Goal: Task Accomplishment & Management: Use online tool/utility

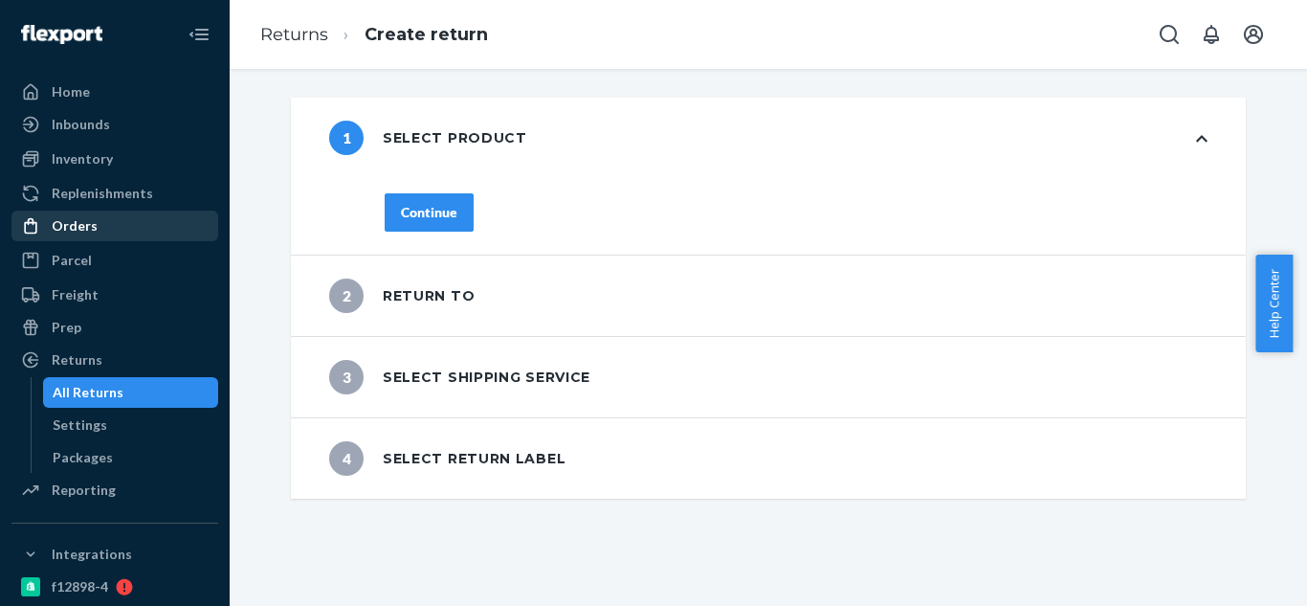
click at [97, 232] on div "Orders" at bounding box center [114, 225] width 203 height 27
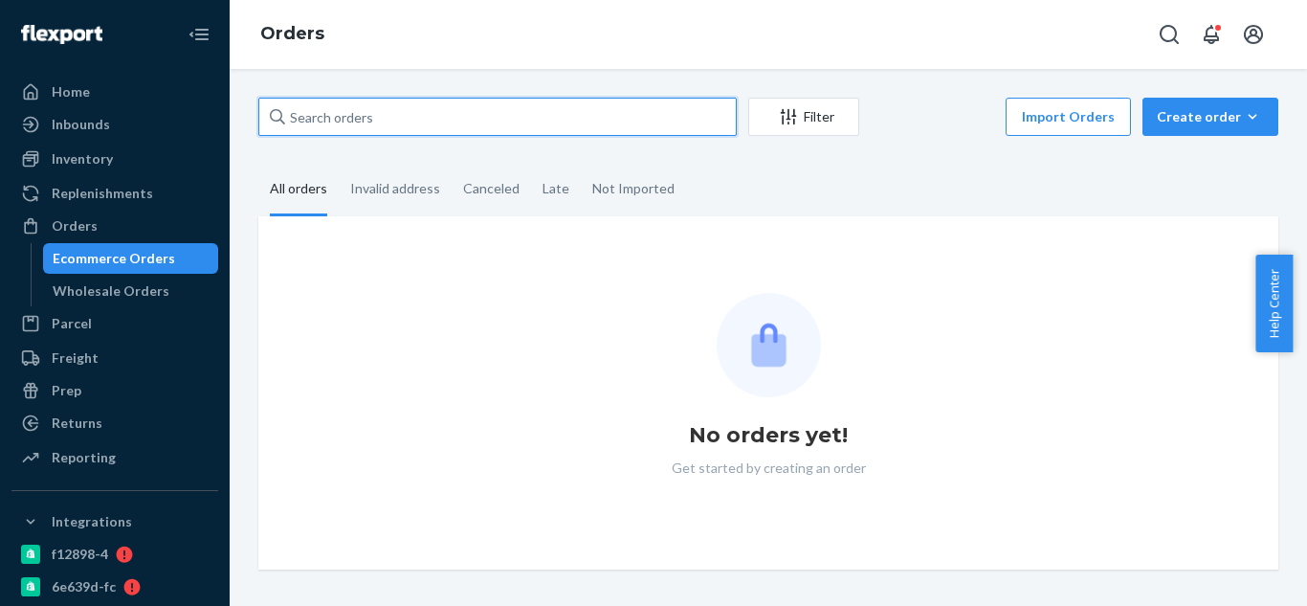
click at [393, 124] on input "text" at bounding box center [497, 117] width 478 height 38
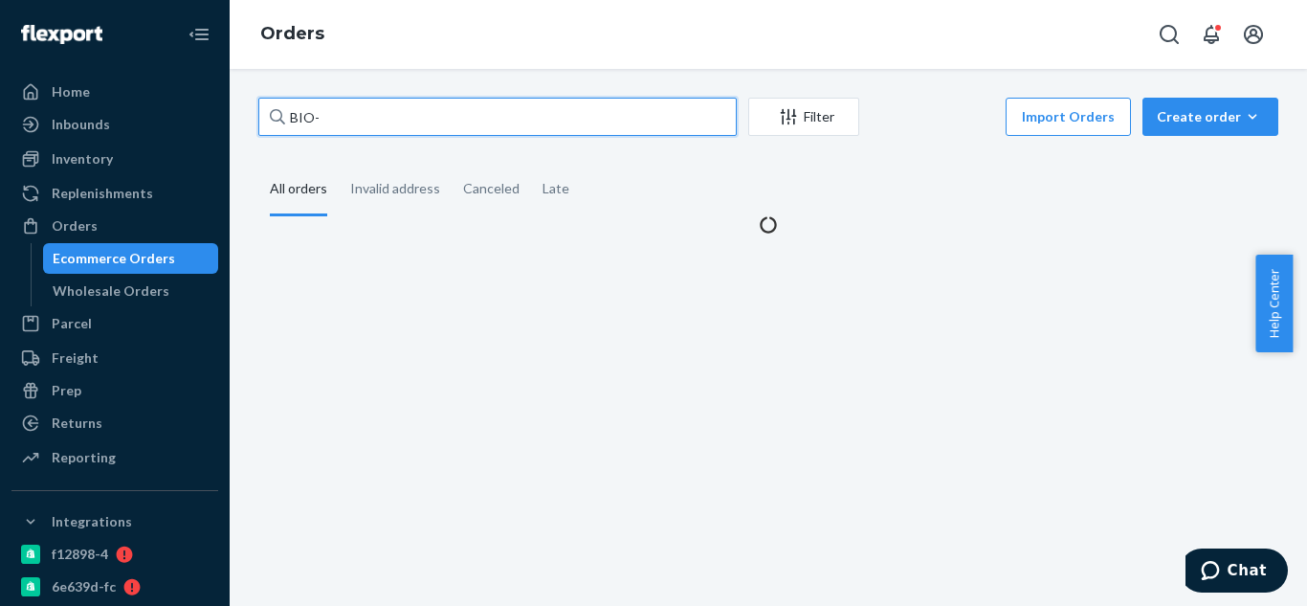
paste input "2210631"
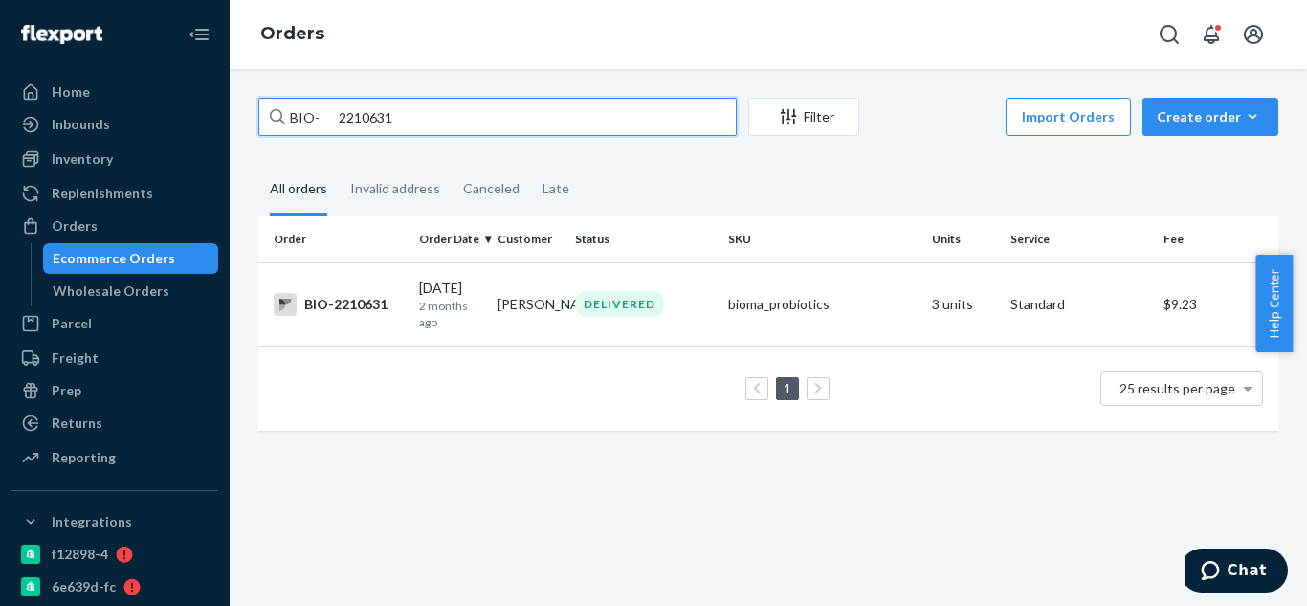
click at [335, 119] on input "BIO- 2210631" at bounding box center [497, 117] width 478 height 38
type input "BIO-2210631"
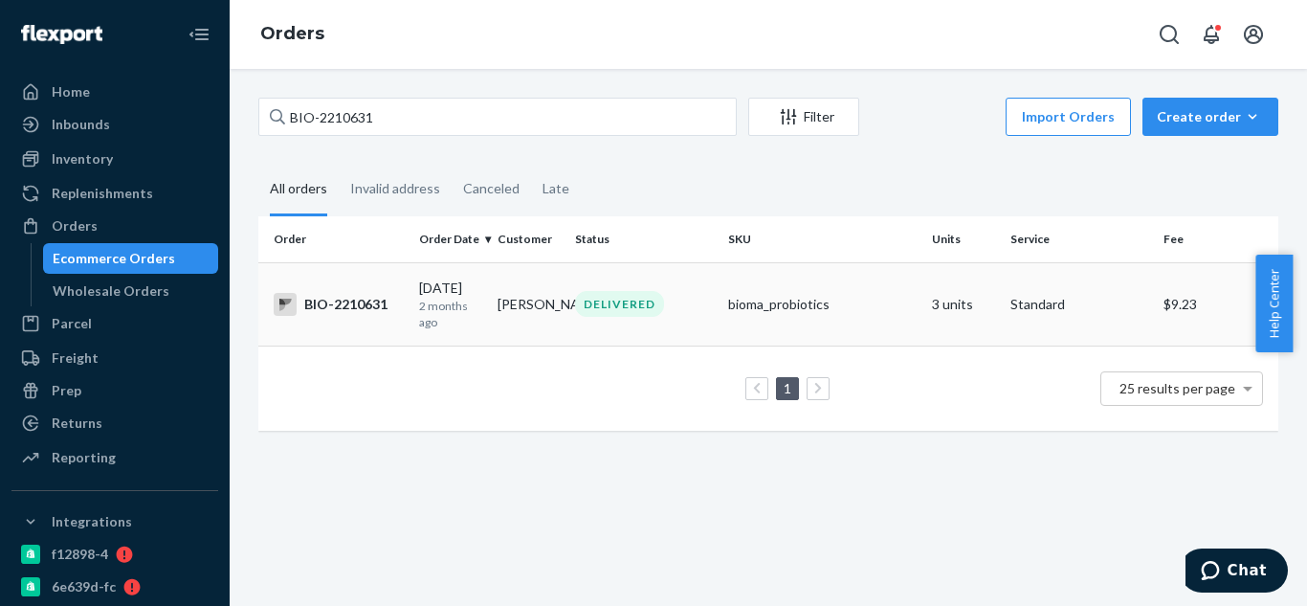
click at [356, 312] on div "BIO-2210631" at bounding box center [339, 304] width 130 height 23
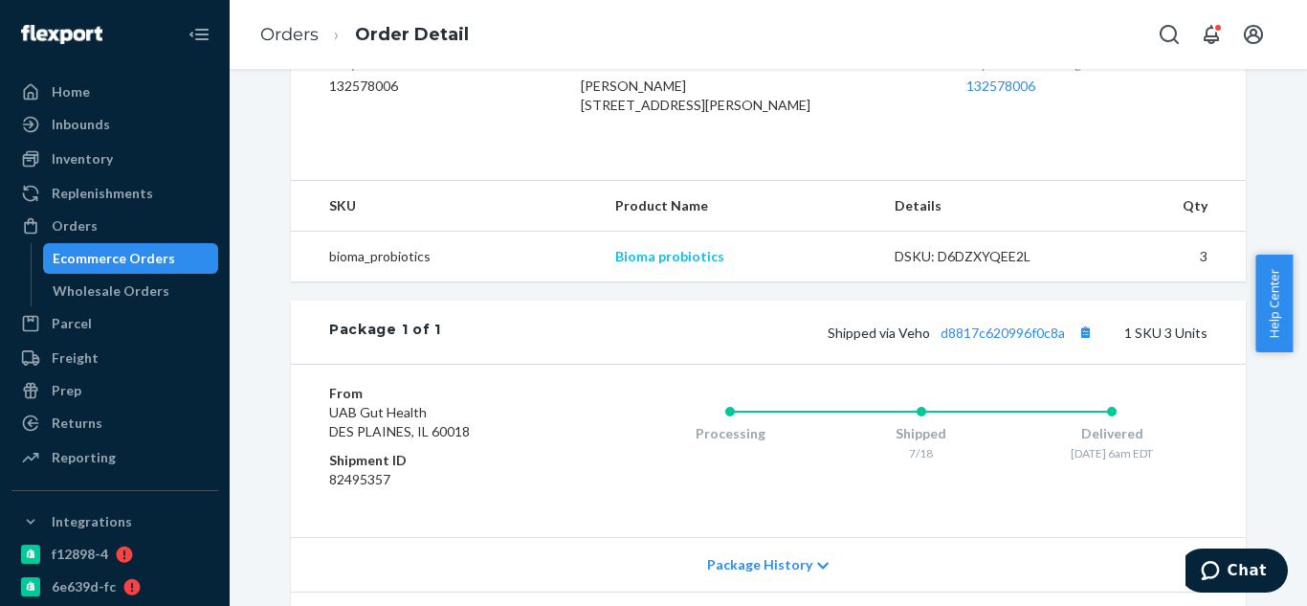
scroll to position [701, 0]
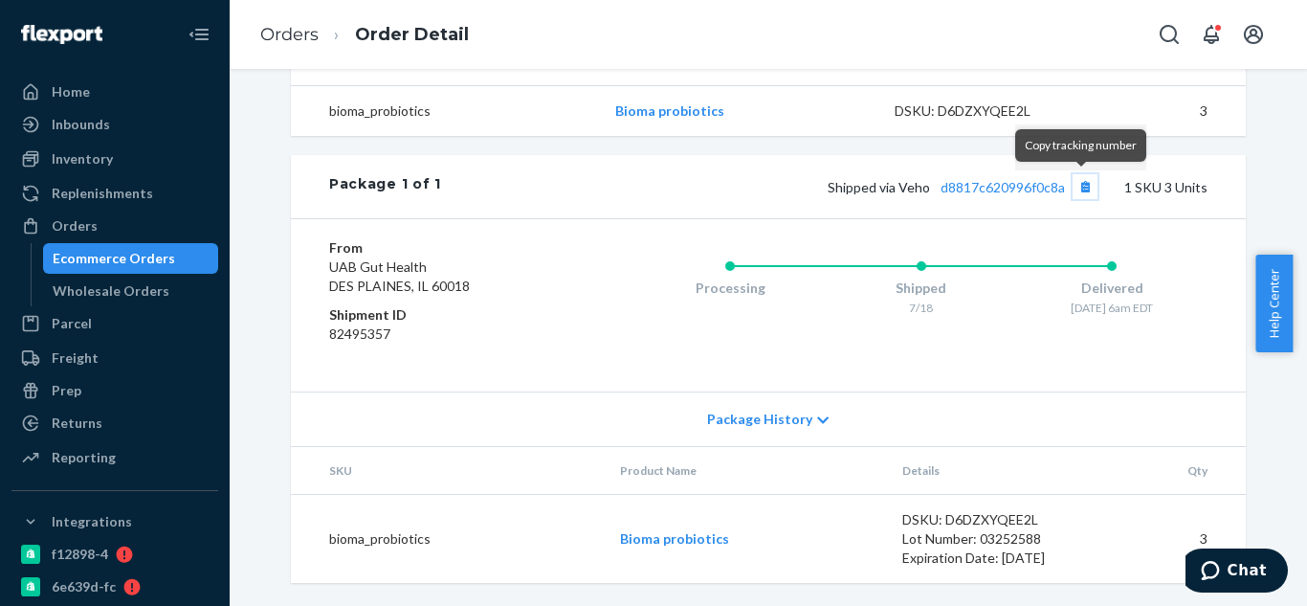
drag, startPoint x: 1083, startPoint y: 185, endPoint x: 1065, endPoint y: 188, distance: 18.6
click at [1083, 185] on button "Copy tracking number" at bounding box center [1084, 186] width 25 height 25
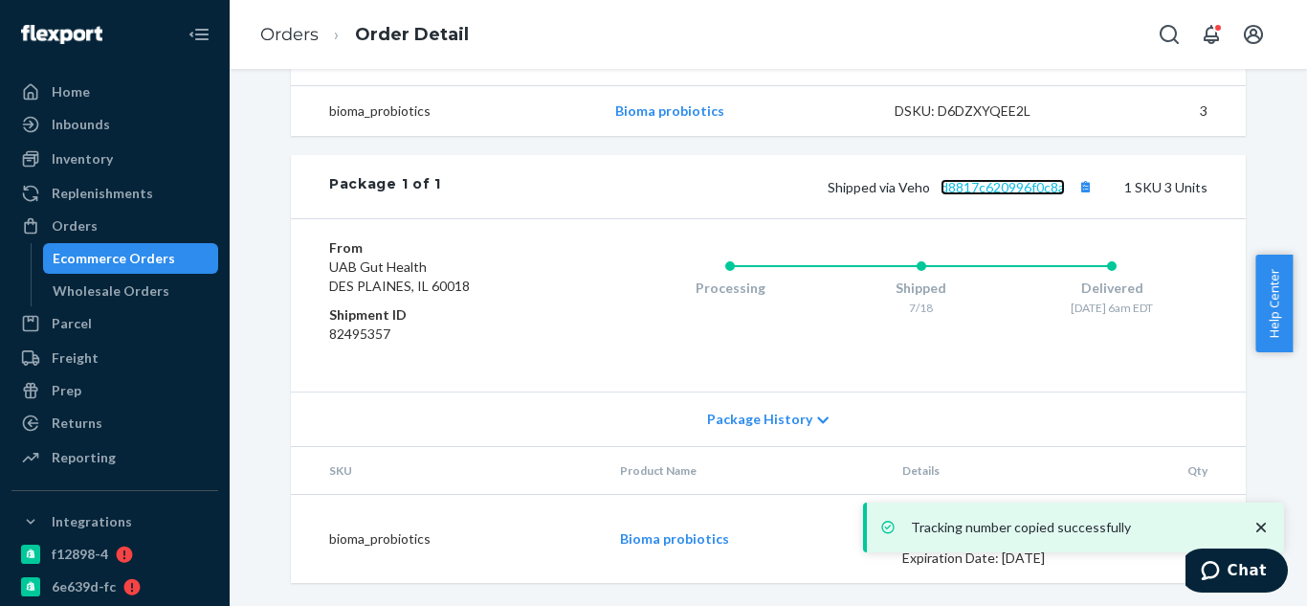
click at [1004, 192] on link "d8817c620996f0c8a" at bounding box center [1002, 187] width 124 height 16
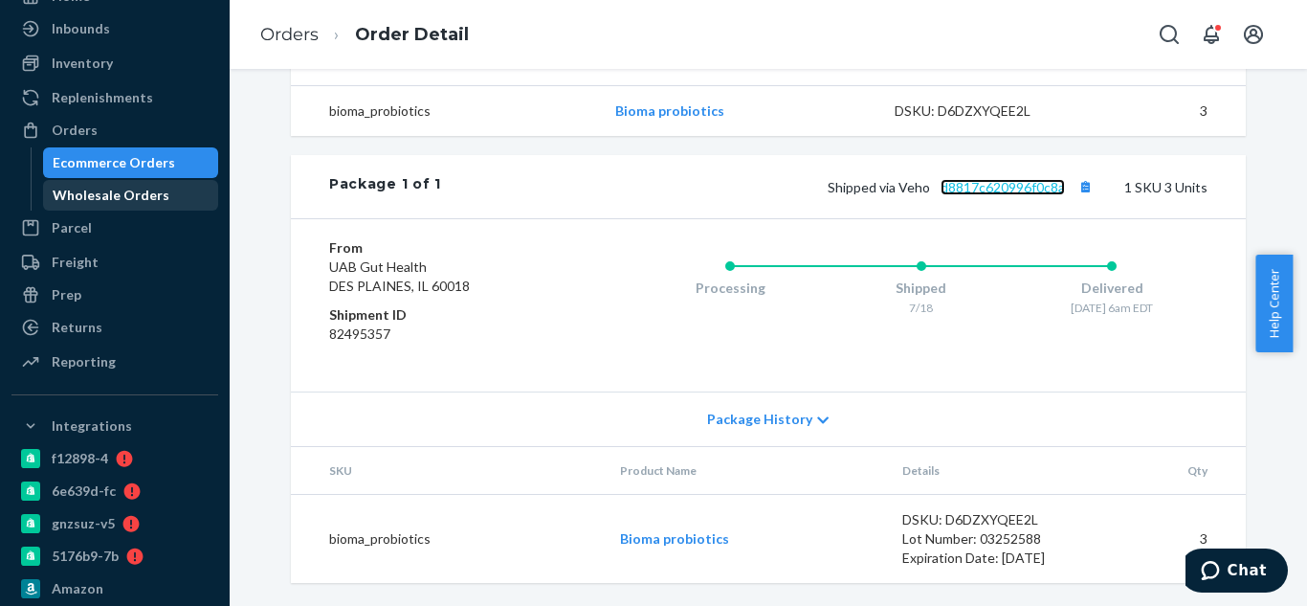
scroll to position [0, 0]
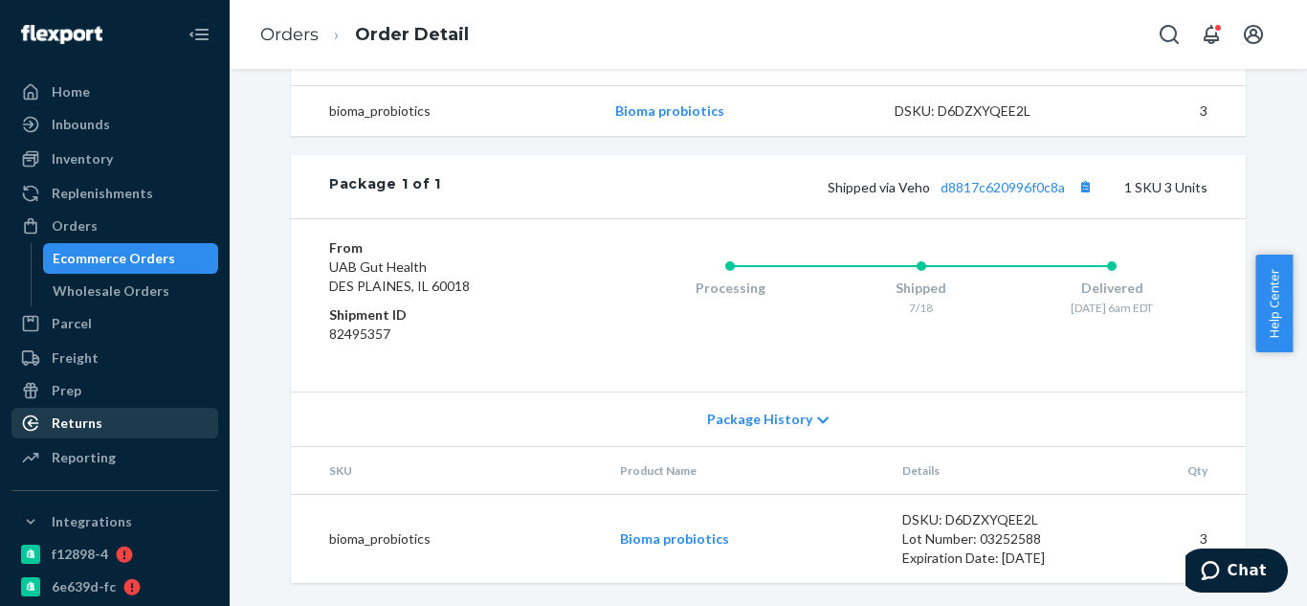
click at [95, 425] on div "Returns" at bounding box center [77, 422] width 51 height 19
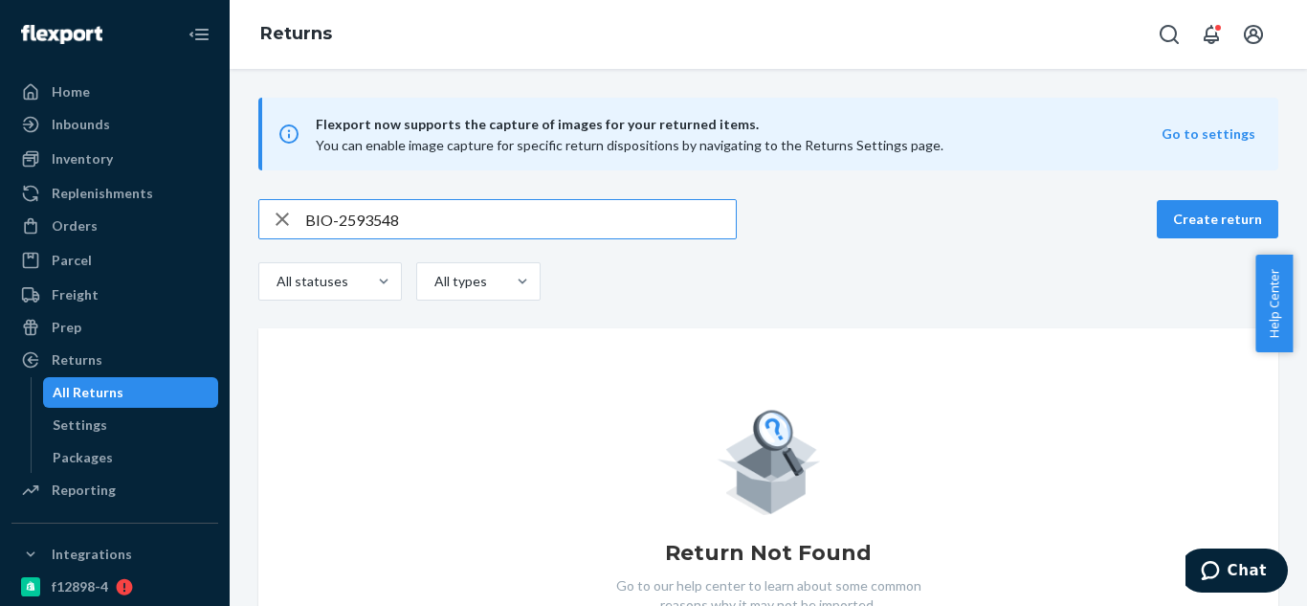
type input "BIO-2593548"
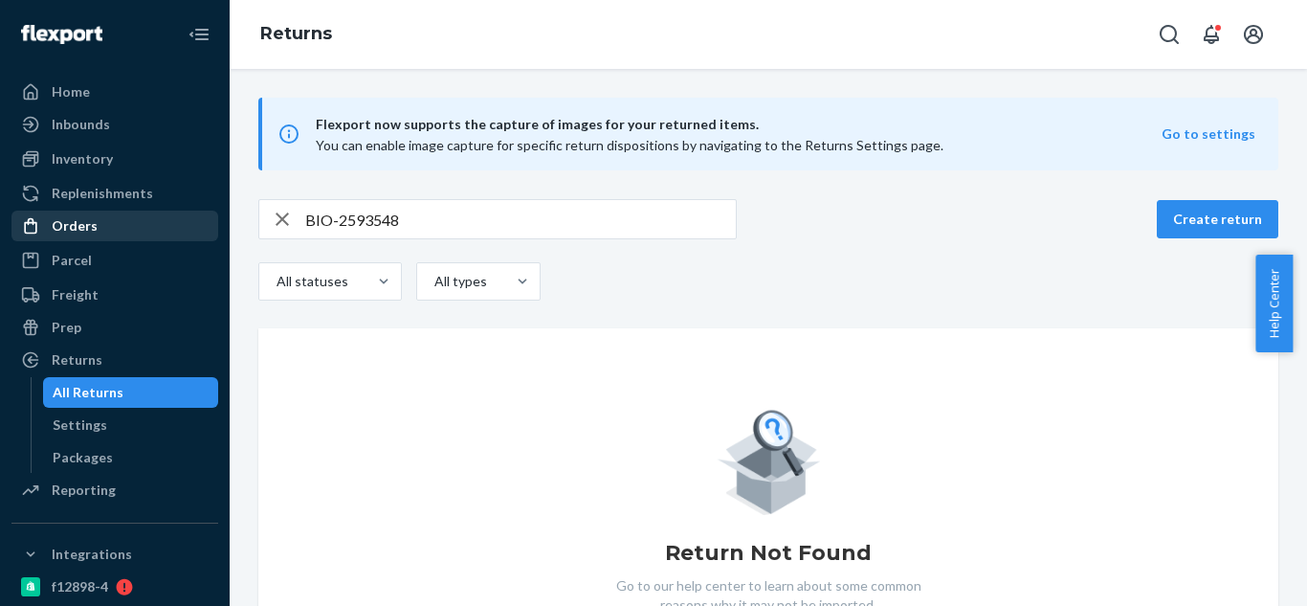
click at [63, 230] on div "Orders" at bounding box center [75, 225] width 46 height 19
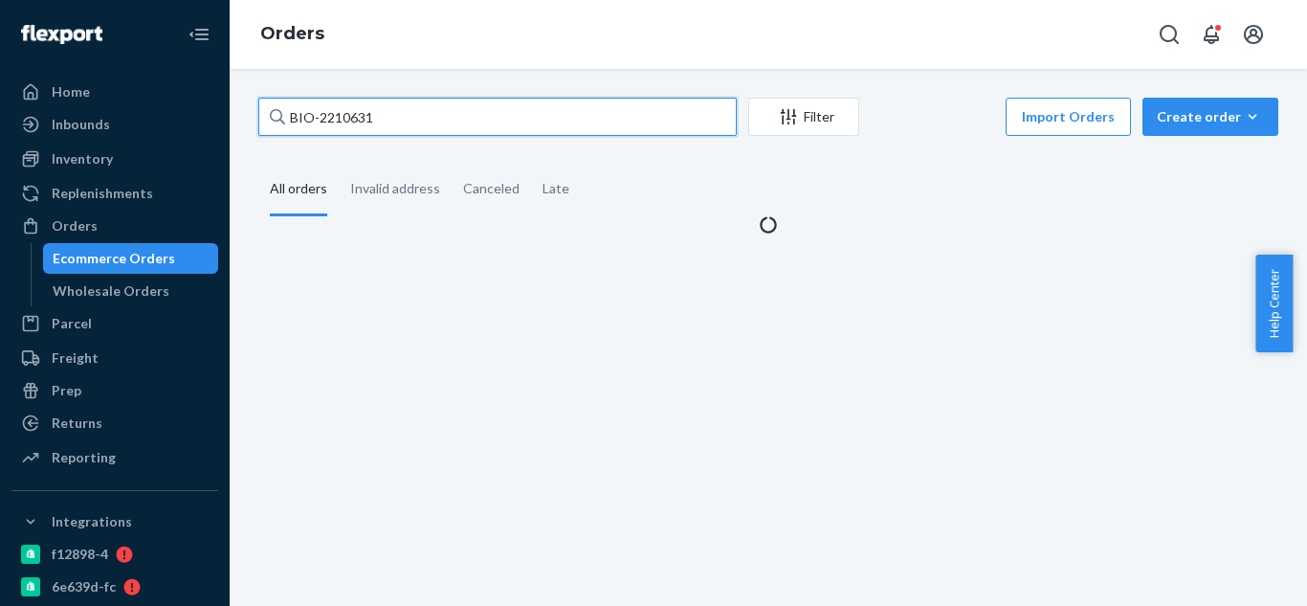
click at [395, 124] on input "BIO-2210631" at bounding box center [497, 117] width 478 height 38
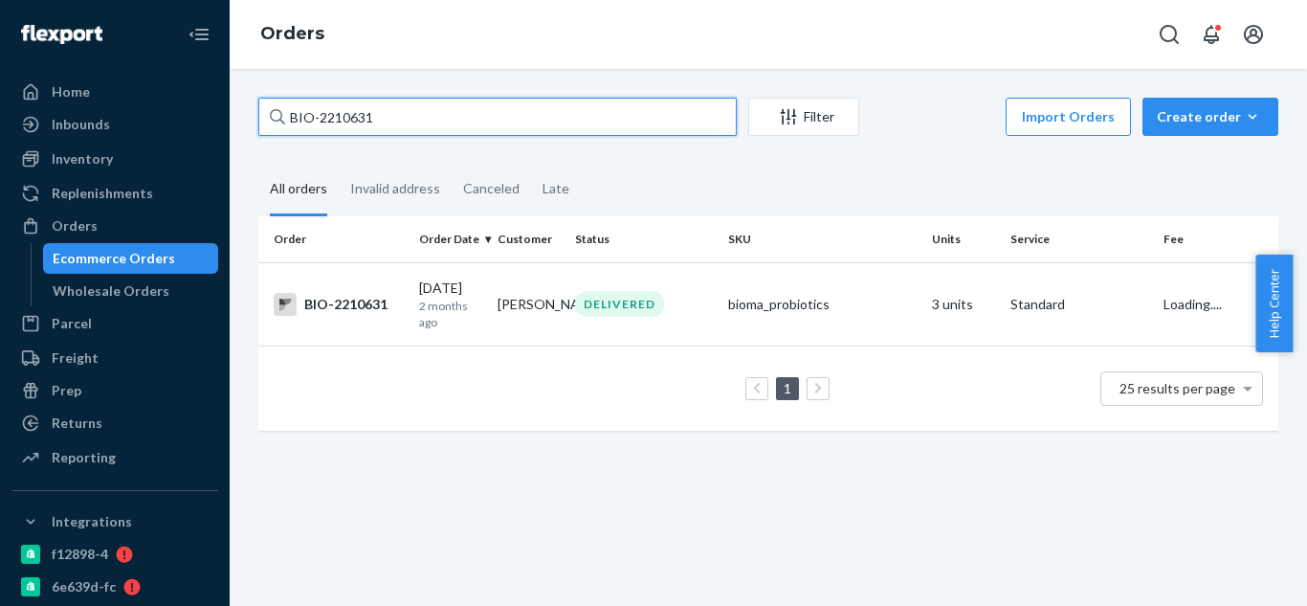
click at [395, 124] on input "BIO-2210631" at bounding box center [497, 117] width 478 height 38
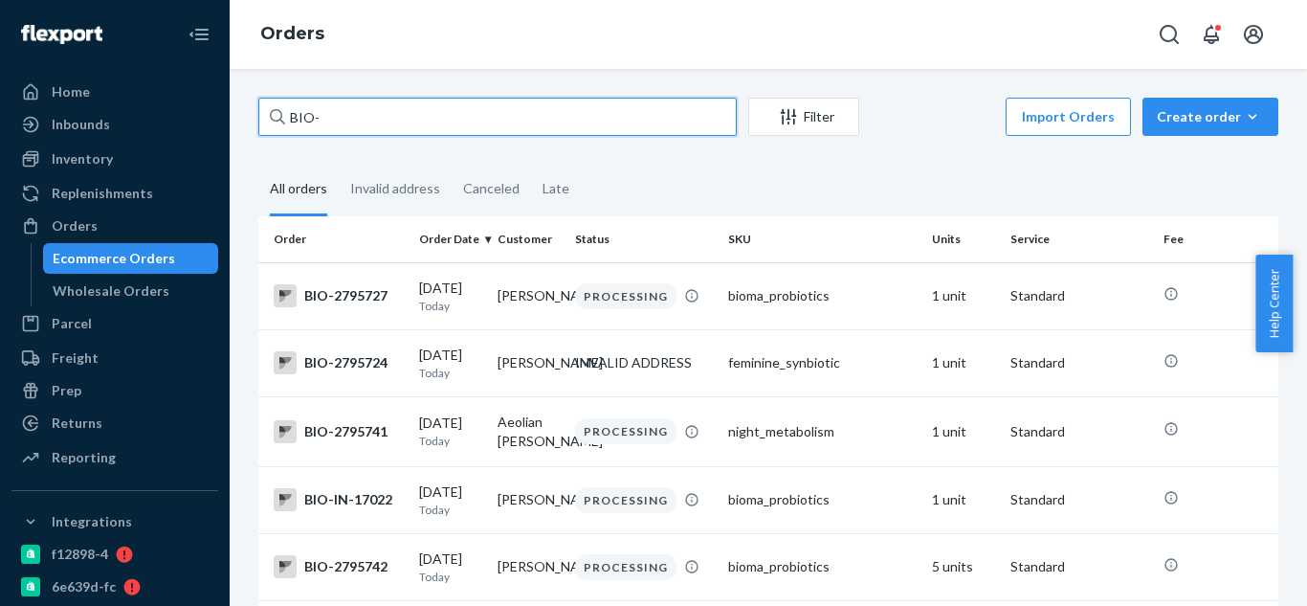
paste input "2770942"
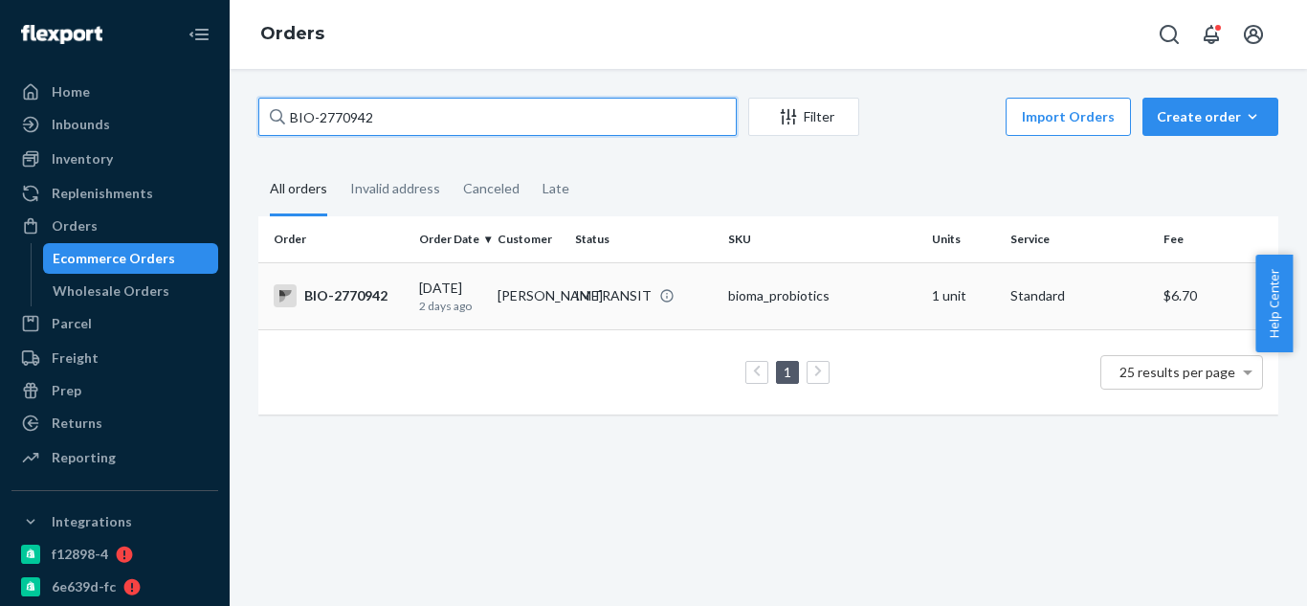
type input "BIO-2770942"
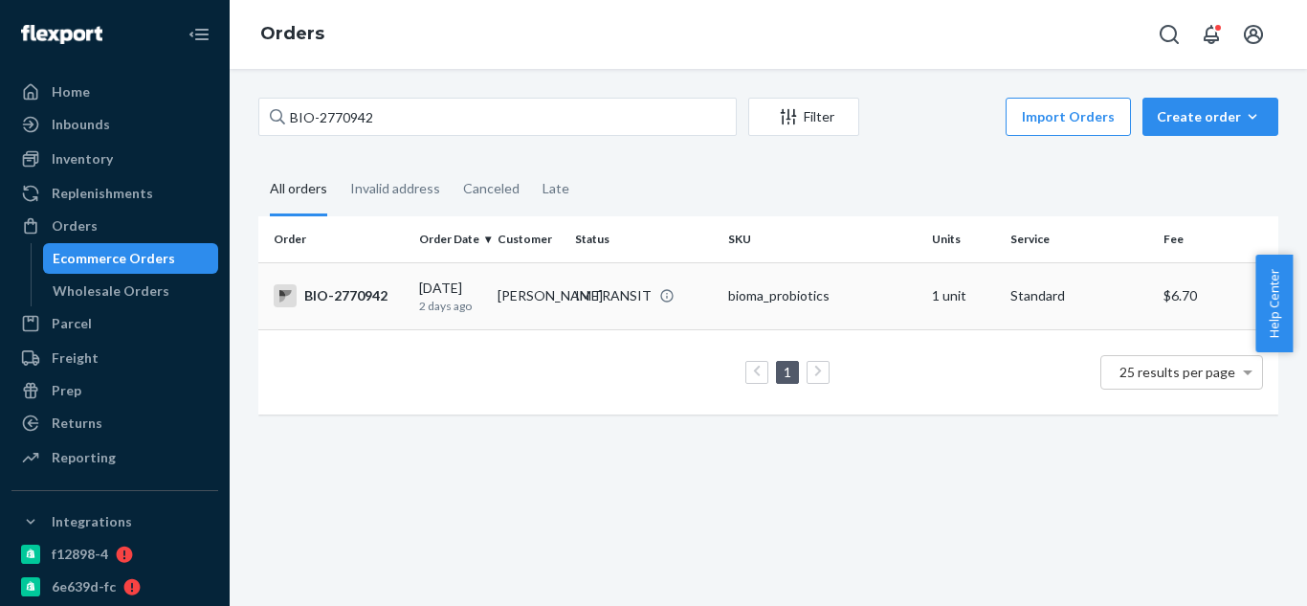
click at [337, 305] on div "BIO-2770942" at bounding box center [339, 295] width 130 height 23
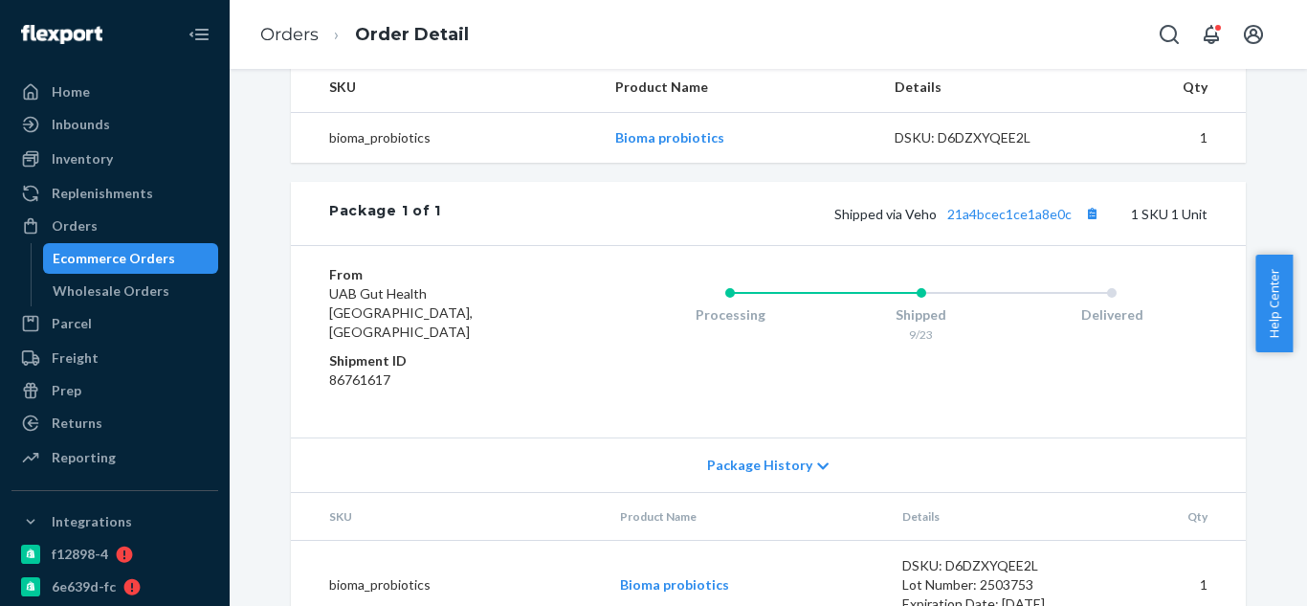
scroll to position [670, 0]
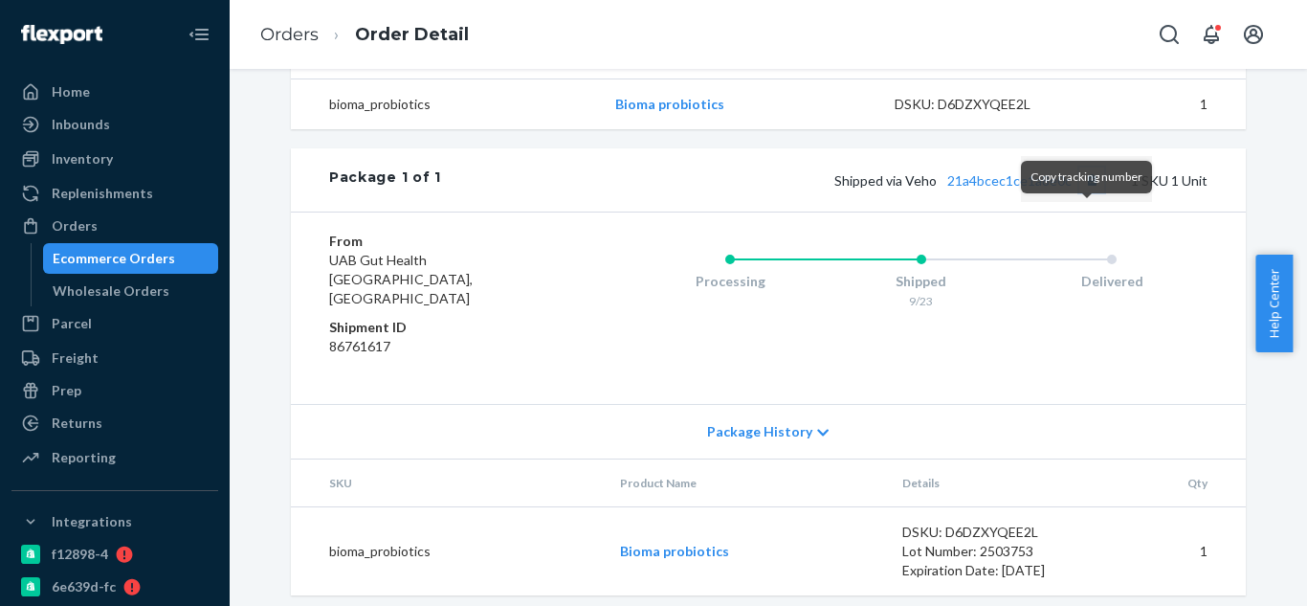
click at [1084, 192] on button "Copy tracking number" at bounding box center [1091, 179] width 25 height 25
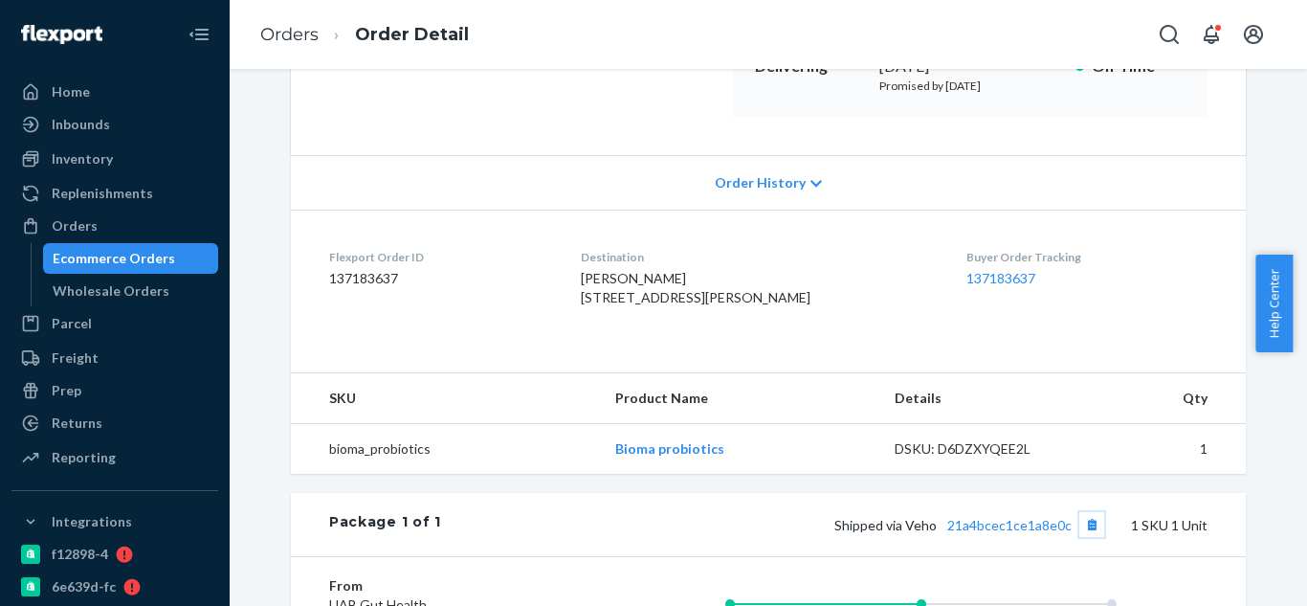
scroll to position [223, 0]
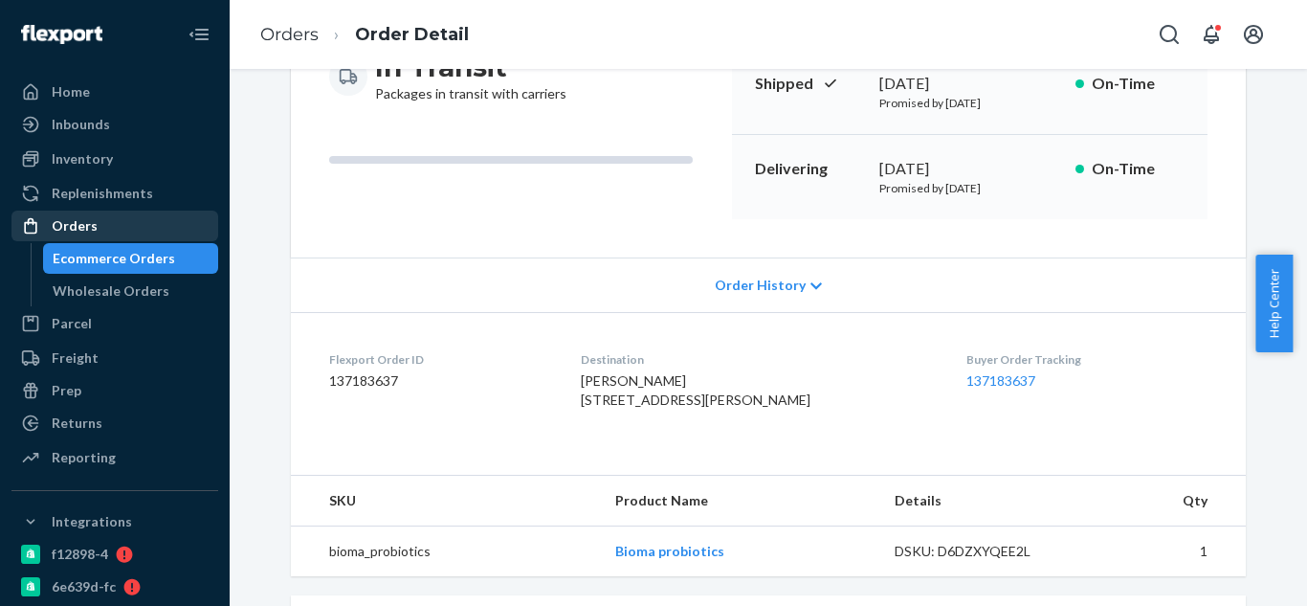
click at [103, 225] on div "Orders" at bounding box center [114, 225] width 203 height 27
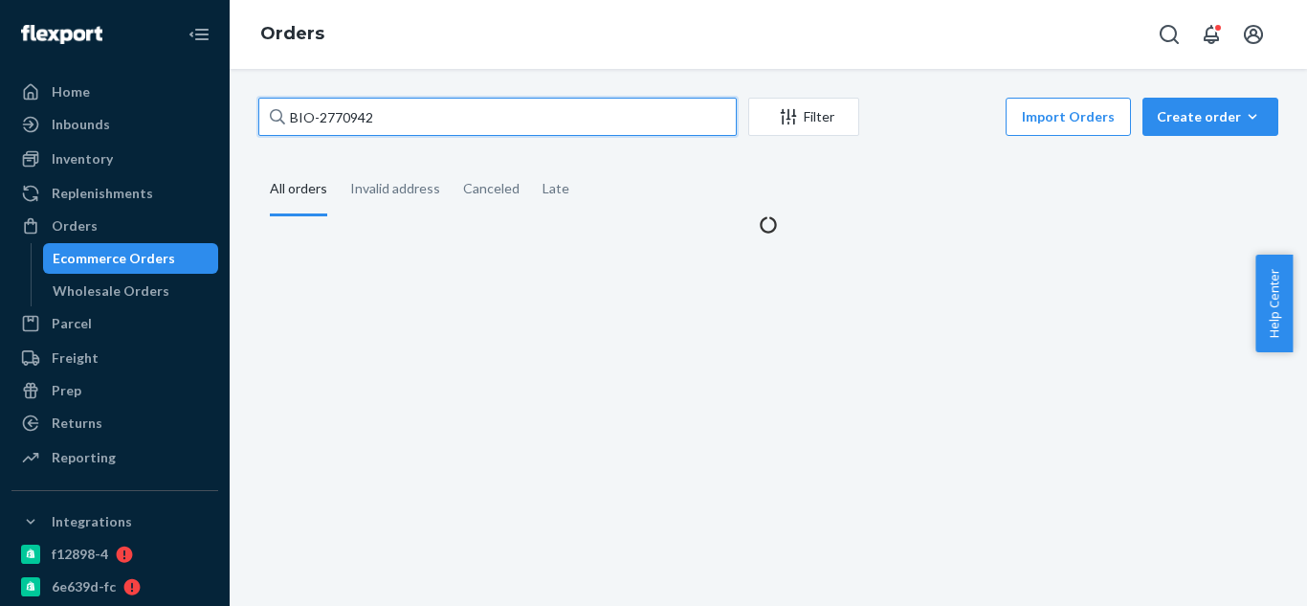
click at [483, 128] on input "BIO-2770942" at bounding box center [497, 117] width 478 height 38
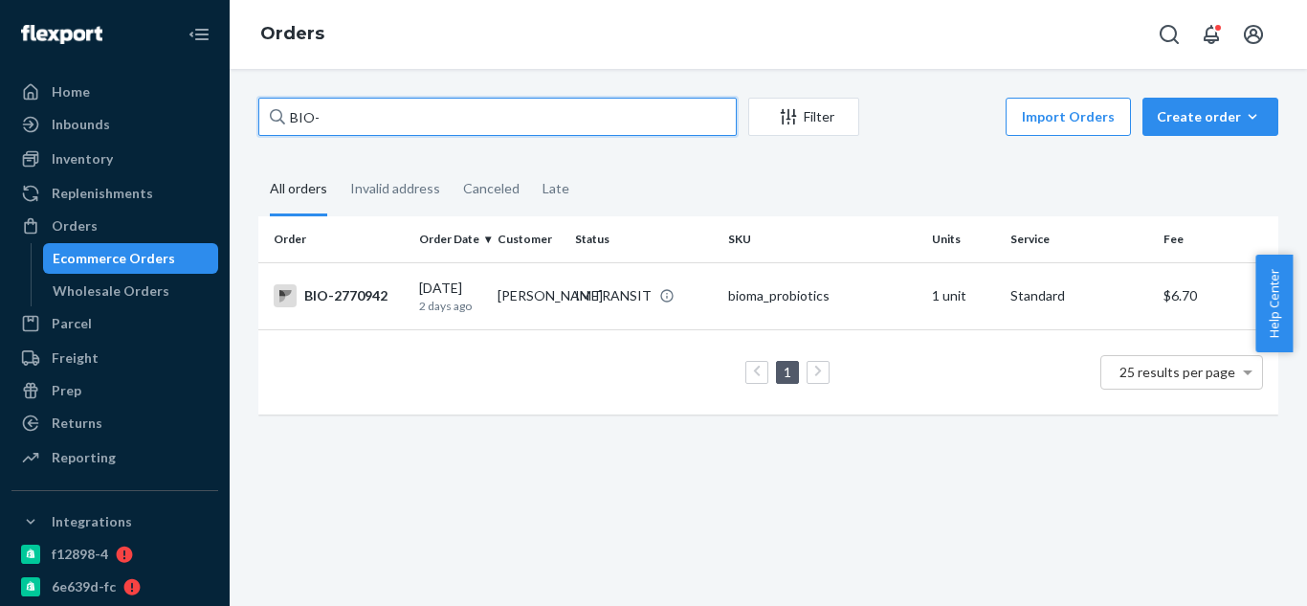
paste input "2753852"
type input "BIO-2753852"
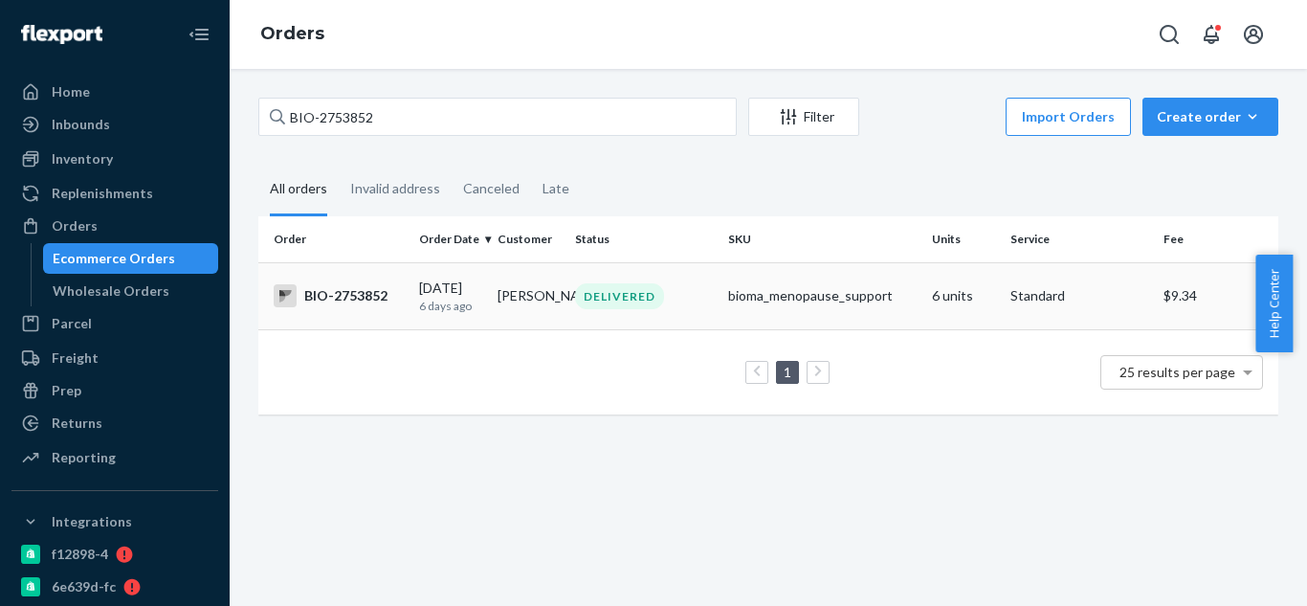
click at [362, 302] on div "BIO-2753852" at bounding box center [339, 295] width 130 height 23
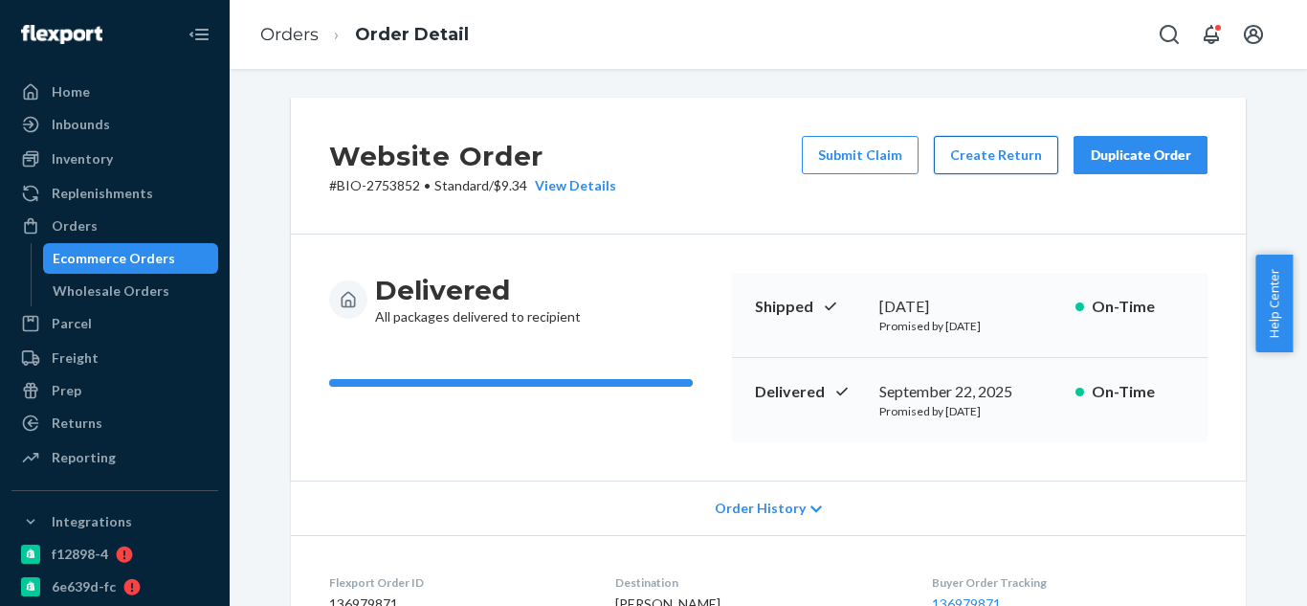
click at [960, 164] on button "Create Return" at bounding box center [996, 155] width 124 height 38
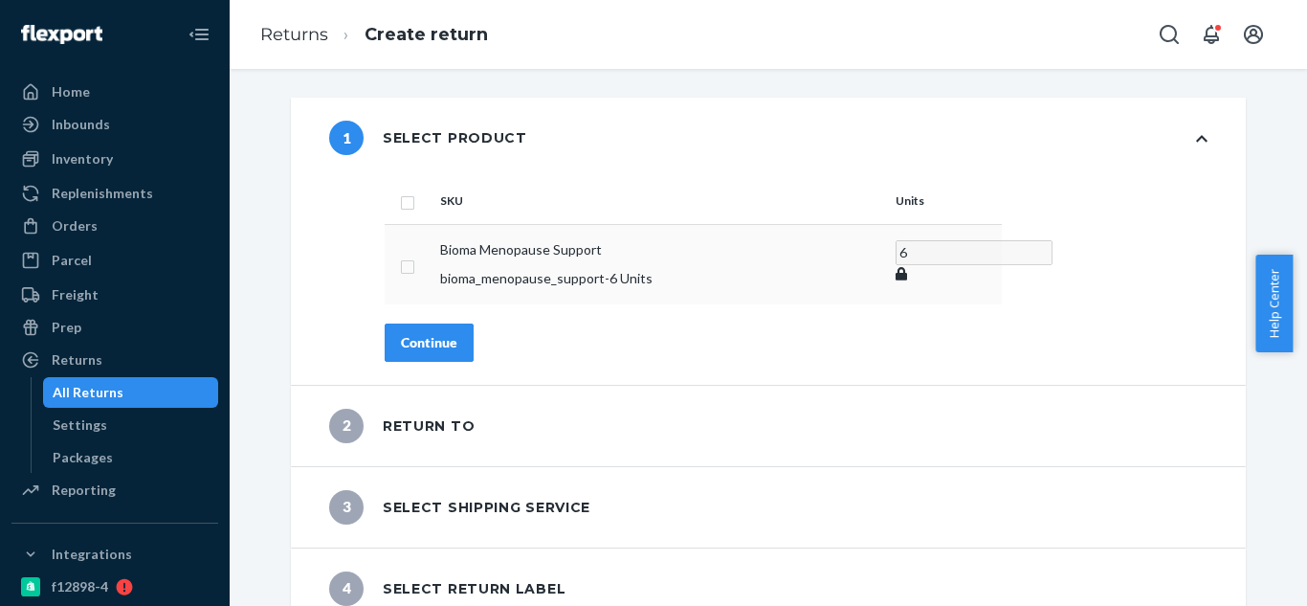
click at [405, 259] on input "checkbox" at bounding box center [407, 264] width 15 height 20
checkbox input "true"
click at [429, 339] on div "Continue" at bounding box center [429, 341] width 56 height 19
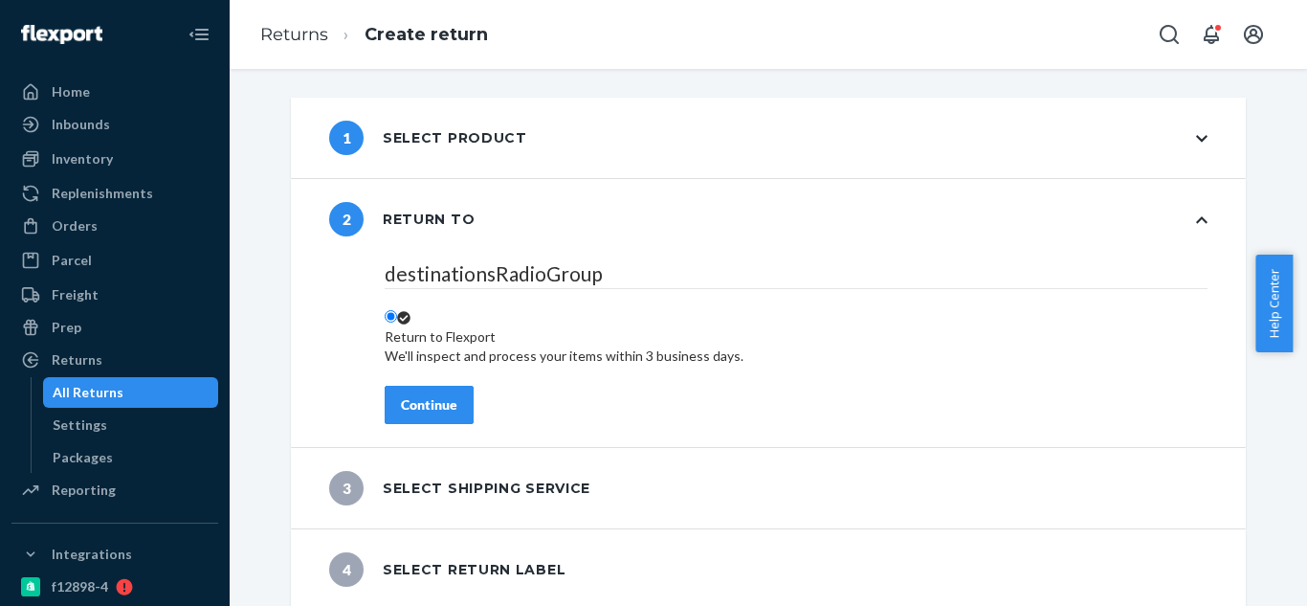
click at [417, 405] on div "Continue" at bounding box center [429, 404] width 56 height 19
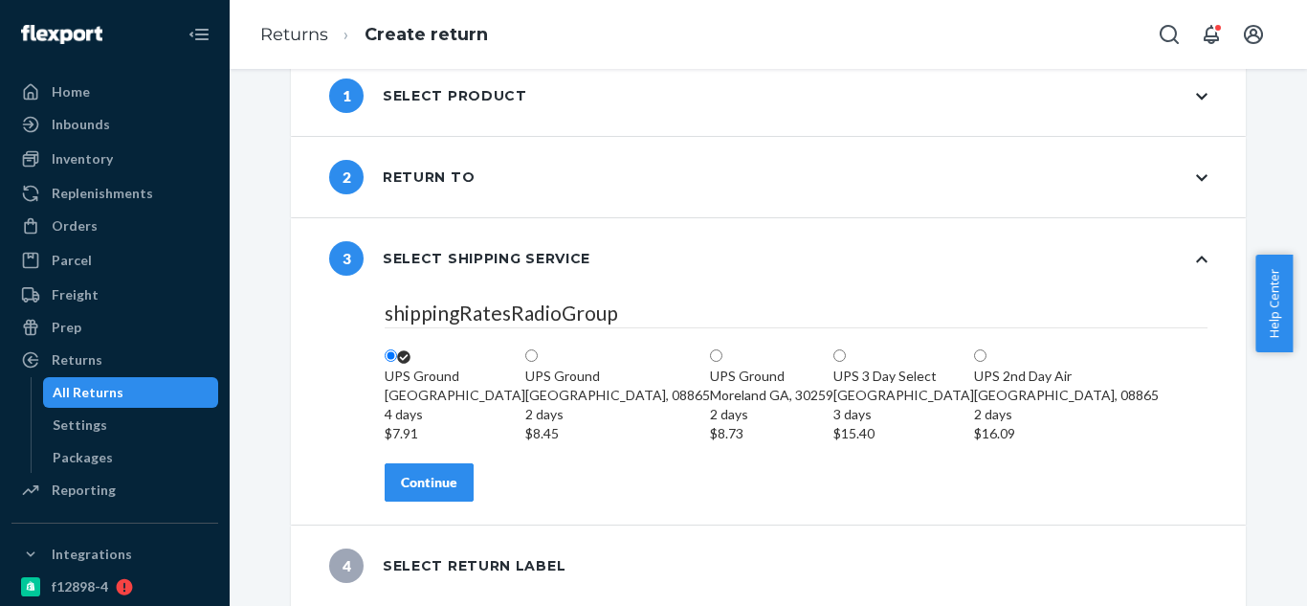
scroll to position [161, 0]
click at [432, 471] on button "Continue" at bounding box center [429, 482] width 89 height 38
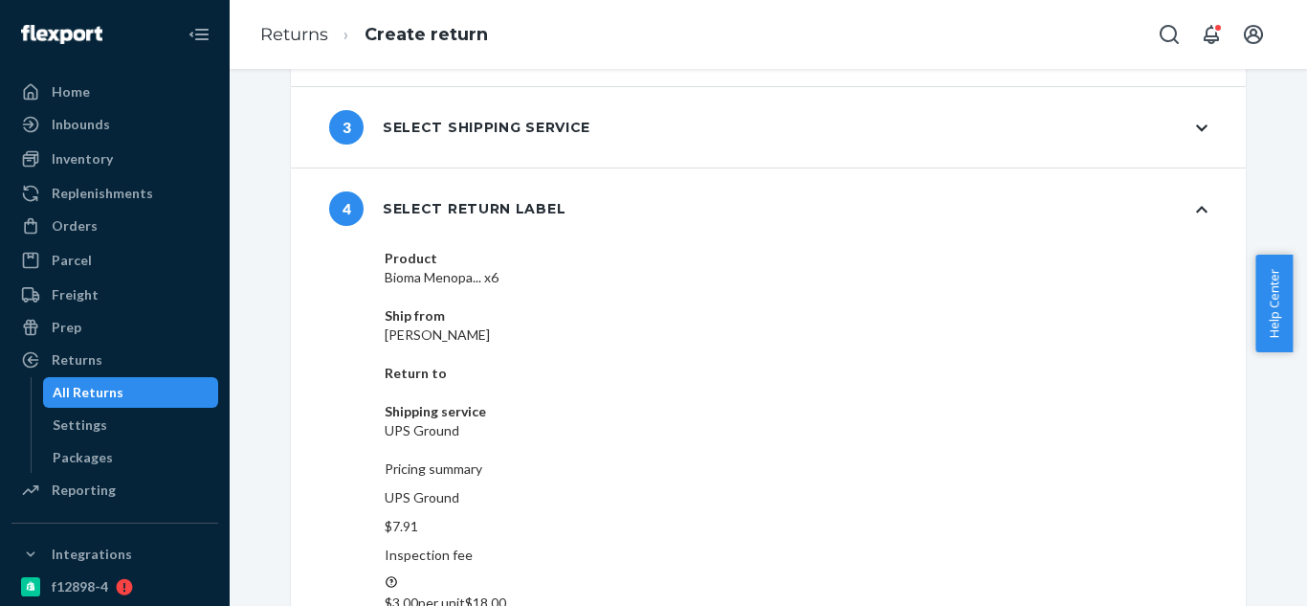
scroll to position [175, 0]
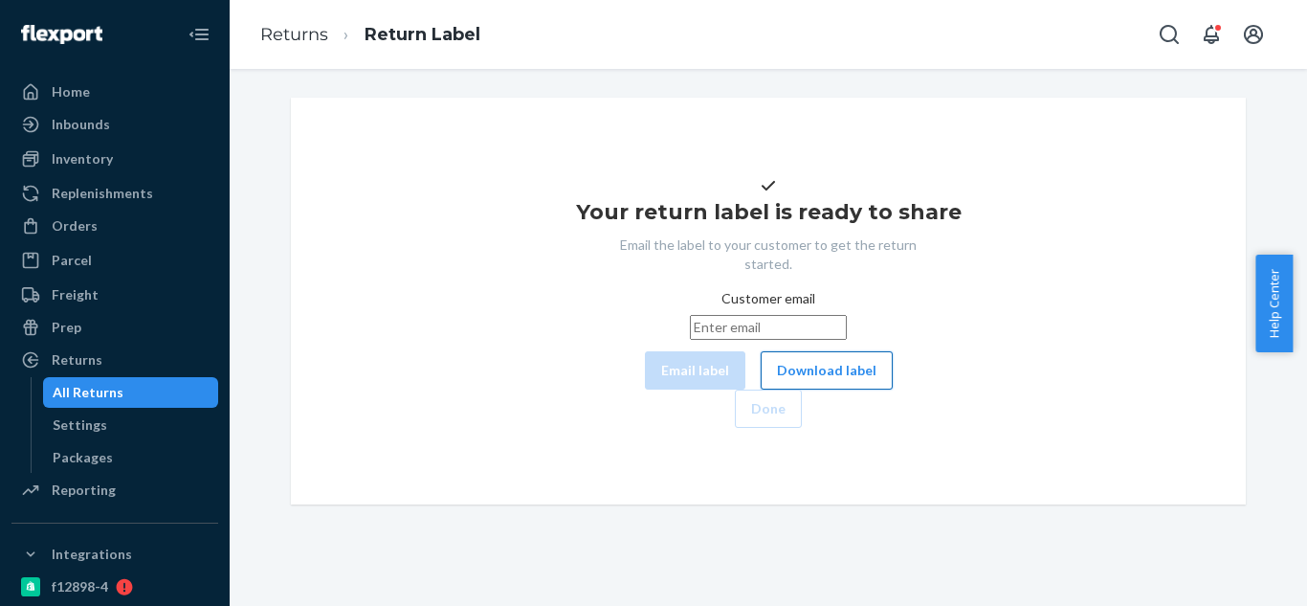
click at [761, 389] on button "Download label" at bounding box center [827, 370] width 132 height 38
